Goal: Task Accomplishment & Management: Use online tool/utility

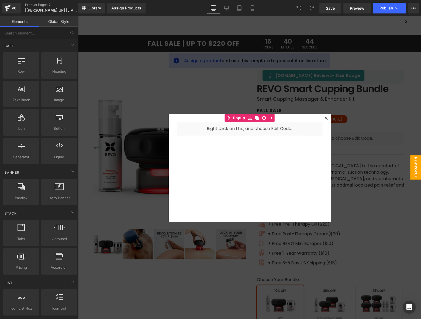
drag, startPoint x: 323, startPoint y: 118, endPoint x: 320, endPoint y: 161, distance: 42.7
click at [324, 118] on icon at bounding box center [325, 118] width 3 height 3
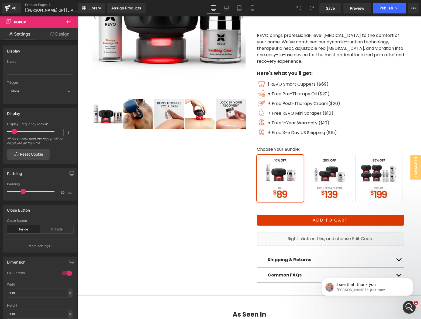
click at [198, 186] on div "‹ ›" at bounding box center [249, 97] width 323 height 371
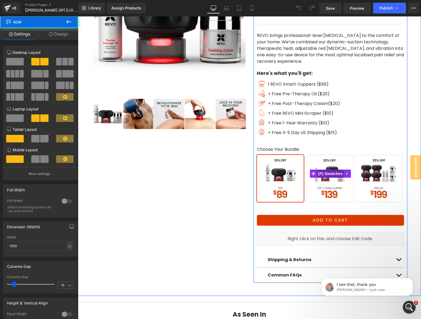
click at [327, 175] on span "(P) Swatches" at bounding box center [329, 174] width 27 height 8
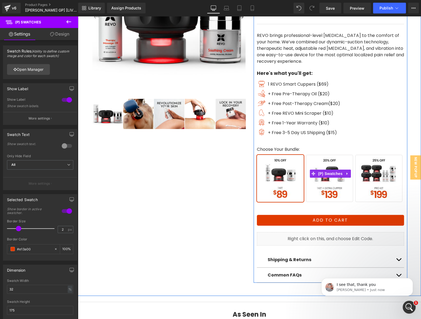
click at [326, 197] on span "1 Kit + 1 Extra Cupper" at bounding box center [329, 178] width 47 height 47
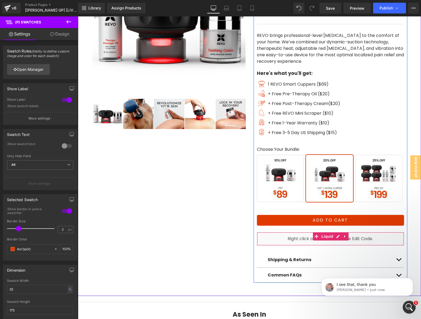
drag, startPoint x: 324, startPoint y: 236, endPoint x: 283, endPoint y: 231, distance: 41.2
click at [324, 236] on span "Liquid" at bounding box center [327, 236] width 15 height 8
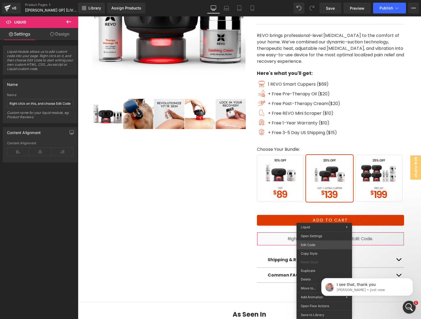
click at [309, 247] on body "Liquid You are previewing how the will restyle your page. You can not edit Elem…" at bounding box center [210, 159] width 421 height 319
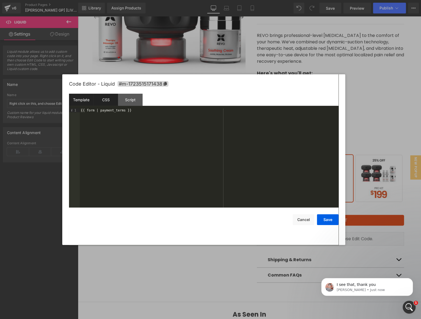
click at [106, 99] on div "CSS" at bounding box center [105, 100] width 25 height 12
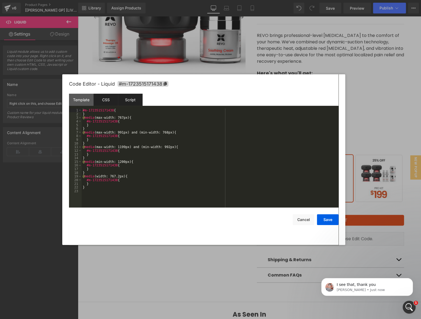
click at [132, 99] on div "Script" at bounding box center [130, 100] width 25 height 12
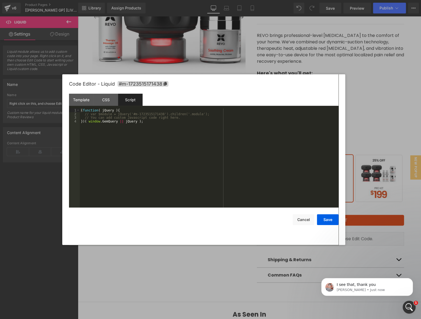
click at [302, 221] on button "Cancel" at bounding box center [303, 219] width 22 height 11
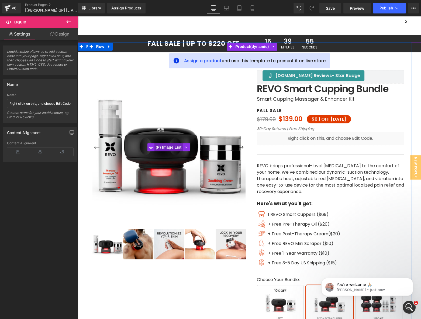
click at [169, 148] on span "(P) Image List" at bounding box center [168, 147] width 29 height 8
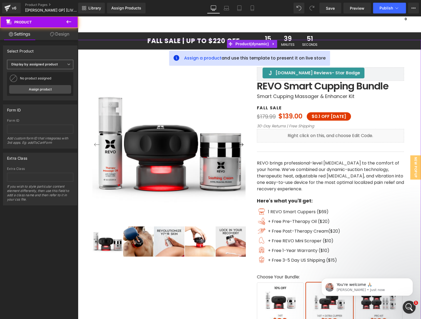
scroll to position [5, 0]
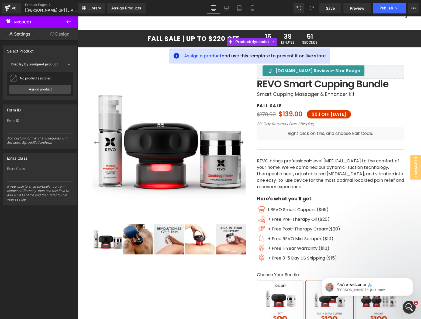
click at [57, 64] on b "Display by assigned product" at bounding box center [34, 64] width 46 height 4
drag, startPoint x: 42, startPoint y: 80, endPoint x: 84, endPoint y: 128, distance: 63.9
click at [42, 80] on li "Select manually" at bounding box center [39, 81] width 64 height 8
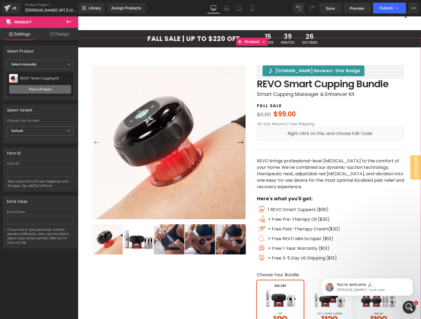
click at [46, 89] on link "Pick a Product" at bounding box center [40, 89] width 62 height 9
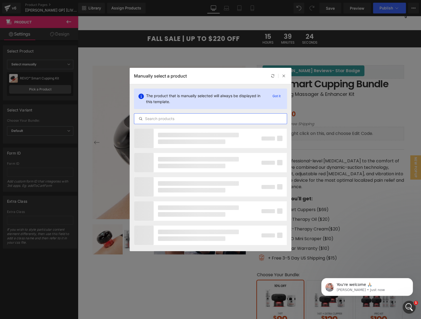
click at [202, 116] on input "text" at bounding box center [210, 119] width 152 height 6
paste input "revo-smart-cupper-savings-bundle"
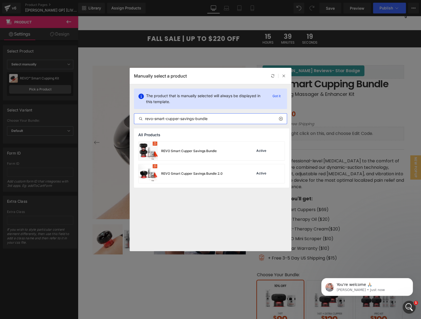
type input "revo-smart-cupper-savings-bundle"
click at [205, 148] on div "REVO Smart Cupper Savings Bundle" at bounding box center [177, 151] width 78 height 19
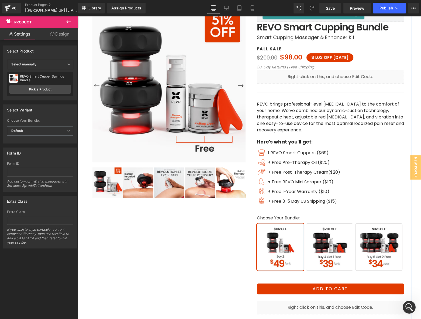
scroll to position [135, 0]
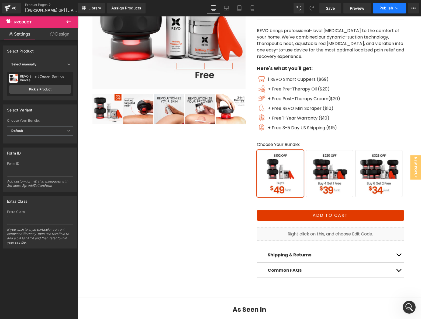
click at [379, 8] on span "Publish" at bounding box center [385, 8] width 13 height 4
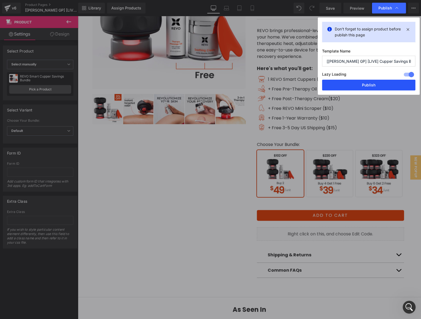
click at [352, 85] on button "Publish" at bounding box center [368, 85] width 93 height 11
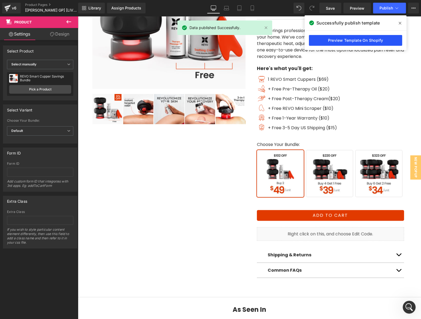
click at [372, 38] on link "Preview Template On Shopify" at bounding box center [355, 40] width 93 height 11
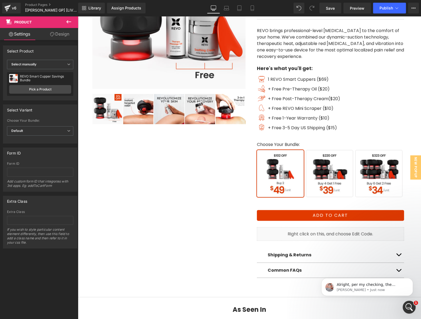
scroll to position [0, 0]
